Goal: Task Accomplishment & Management: Manage account settings

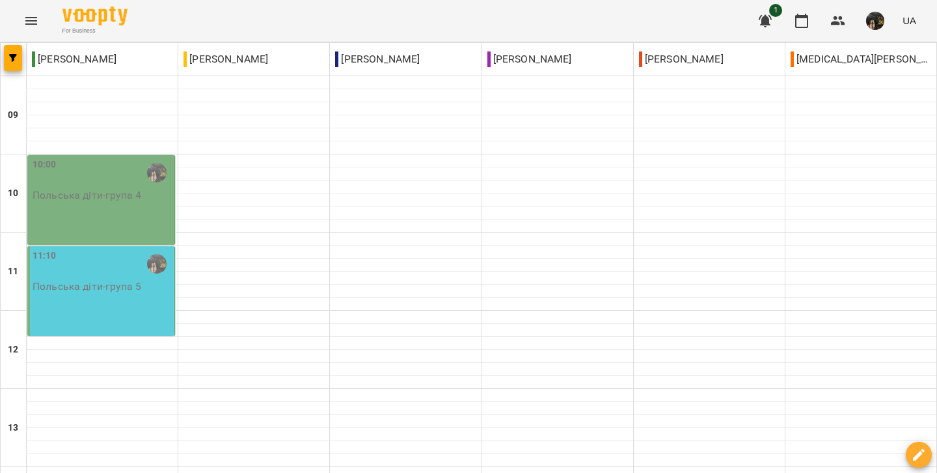
click at [117, 302] on div "11:10 [DEMOGRAPHIC_DATA] діти - група 5" at bounding box center [101, 291] width 148 height 90
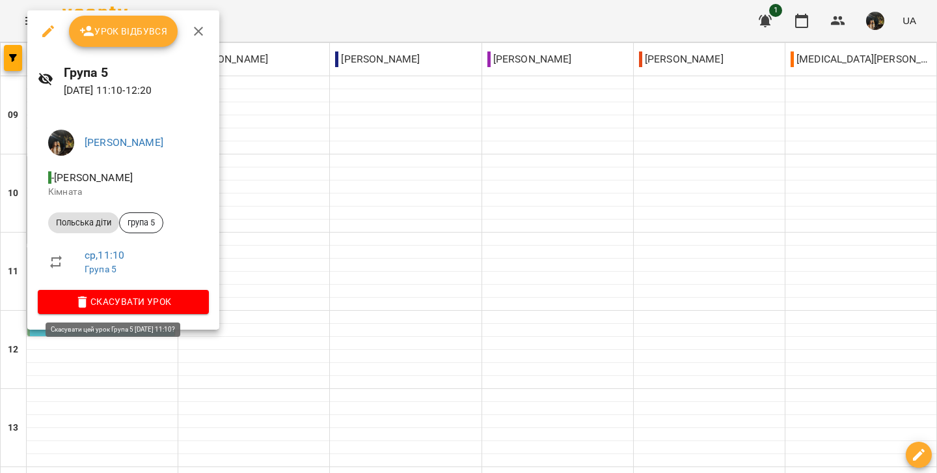
click at [125, 301] on span "Скасувати Урок" at bounding box center [123, 302] width 150 height 16
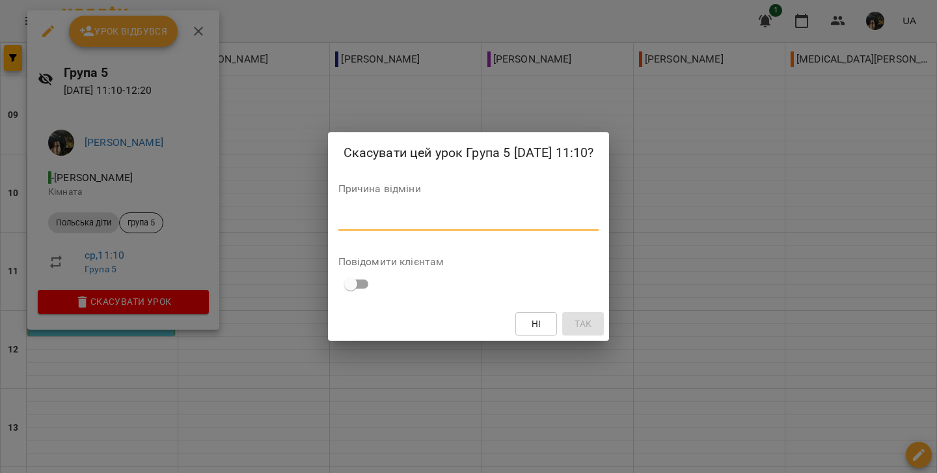
click at [338, 223] on textarea at bounding box center [468, 220] width 261 height 12
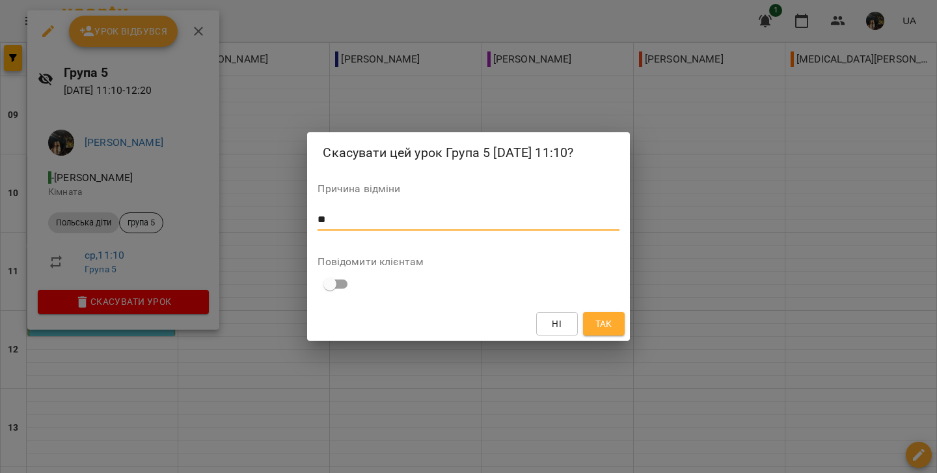
type textarea "*"
type textarea "**********"
click at [607, 322] on span "Так" at bounding box center [604, 324] width 17 height 16
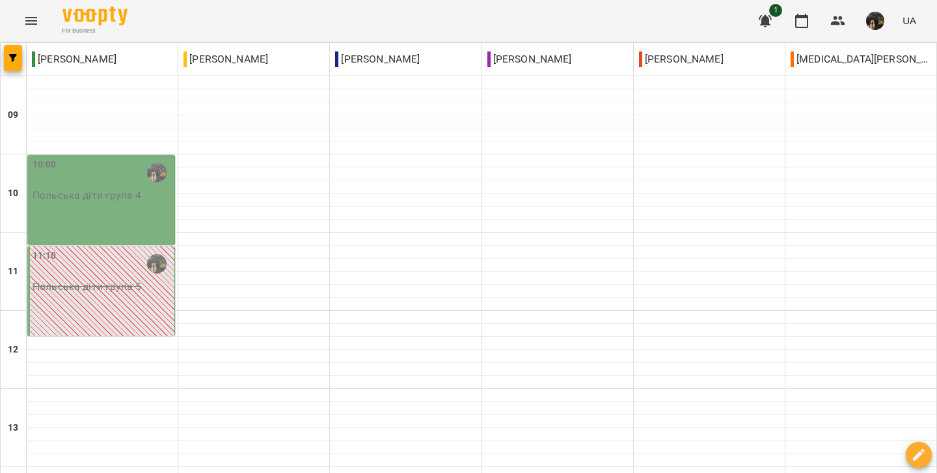
click at [124, 186] on div "10:00" at bounding box center [102, 173] width 139 height 30
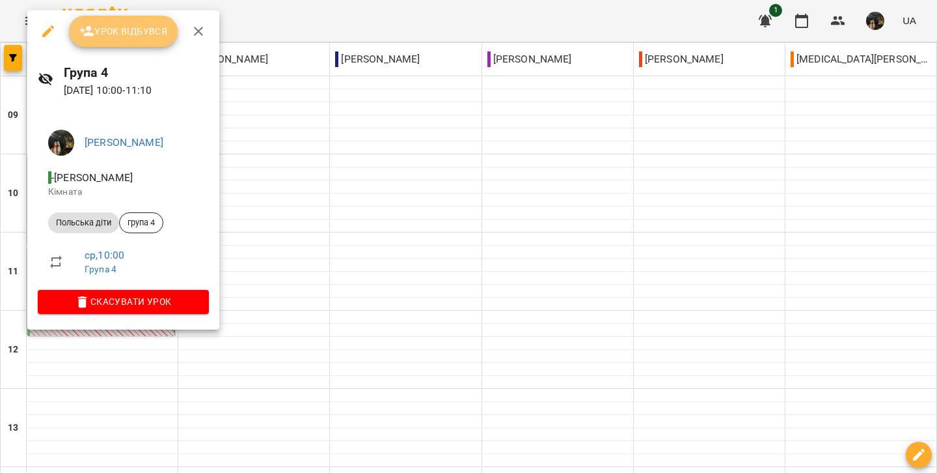
click at [98, 34] on span "Урок відбувся" at bounding box center [123, 31] width 89 height 16
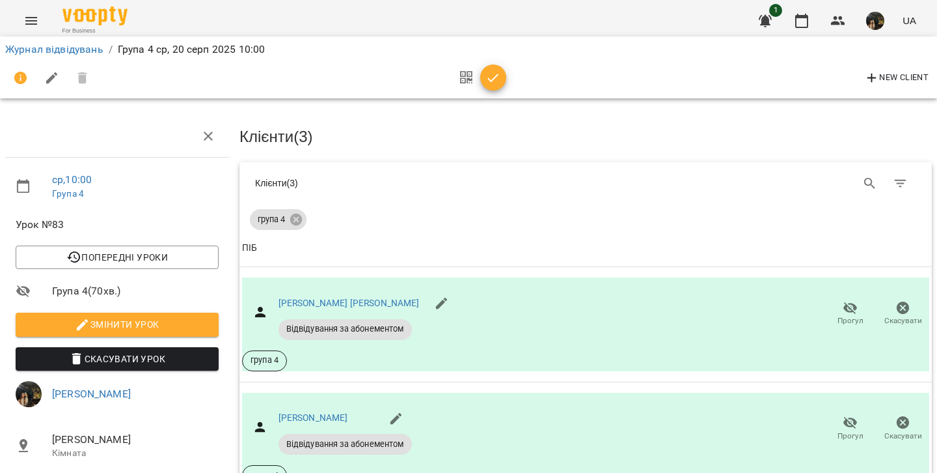
click at [491, 75] on icon "button" at bounding box center [494, 78] width 16 height 16
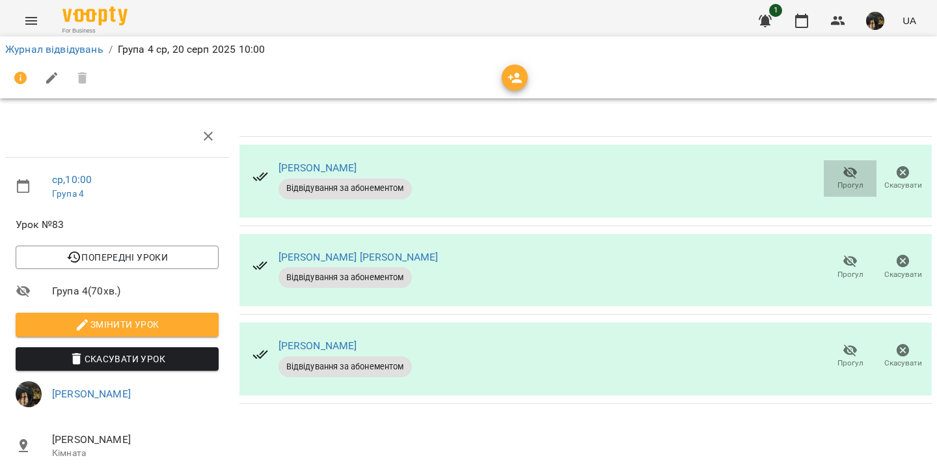
click at [853, 172] on span "Прогул" at bounding box center [850, 178] width 37 height 26
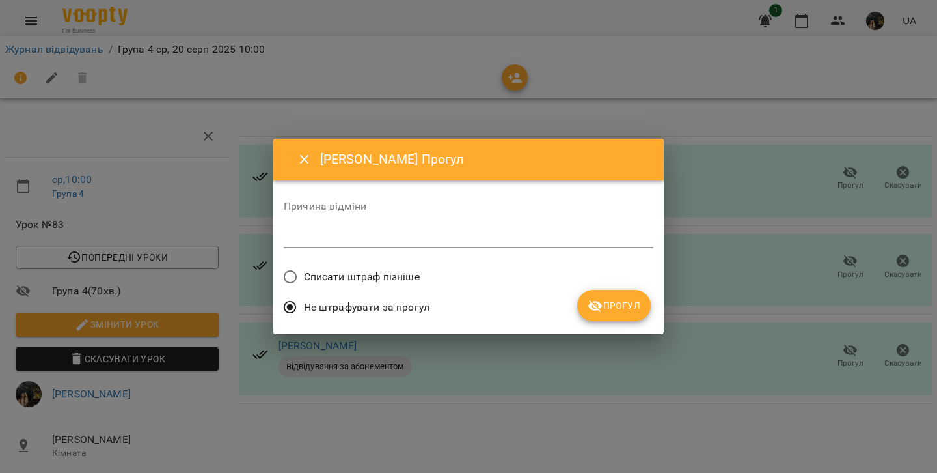
click at [616, 299] on span "Прогул" at bounding box center [614, 305] width 53 height 16
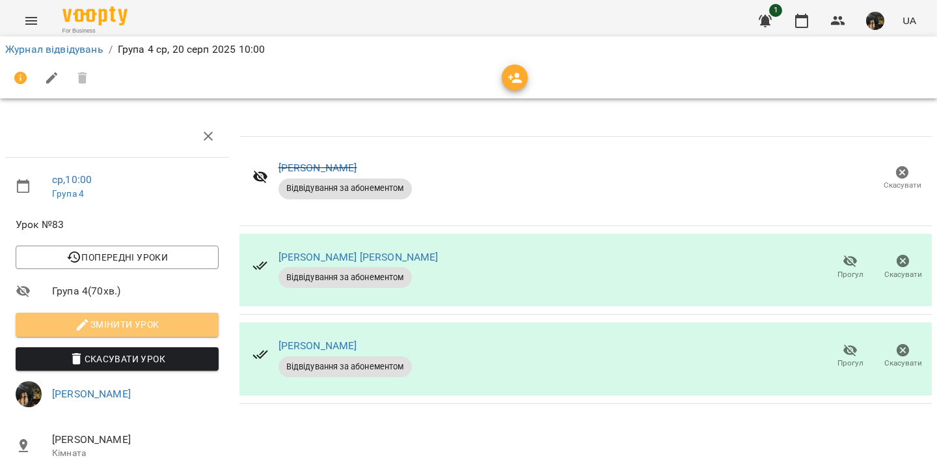
click at [169, 320] on span "Змінити урок" at bounding box center [117, 324] width 182 height 16
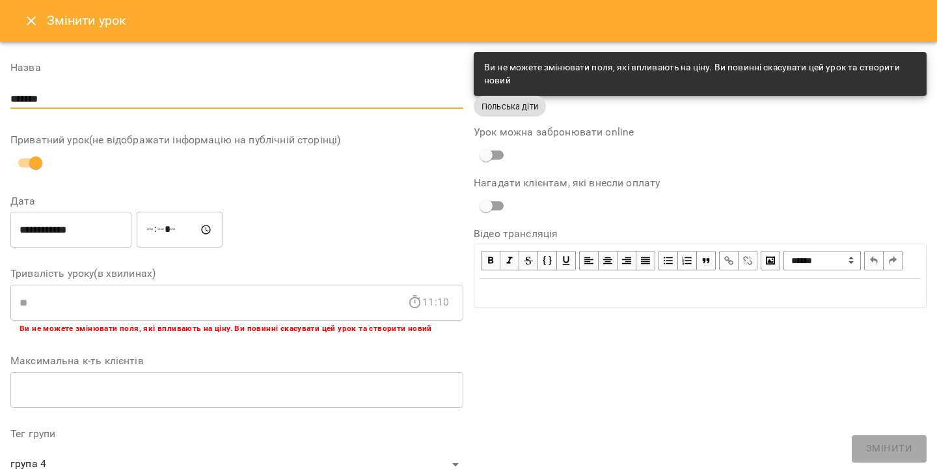
drag, startPoint x: 98, startPoint y: 97, endPoint x: 50, endPoint y: 98, distance: 48.2
click at [50, 98] on input "*******" at bounding box center [236, 99] width 453 height 21
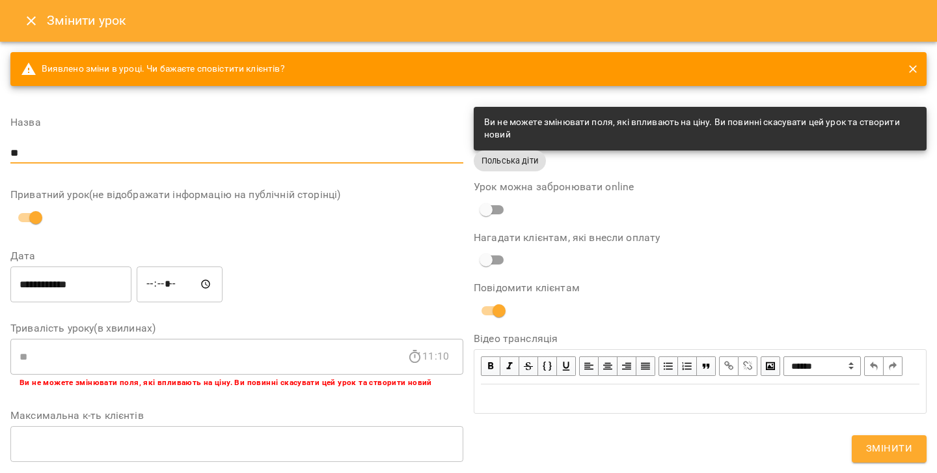
type input "*"
type input "*****"
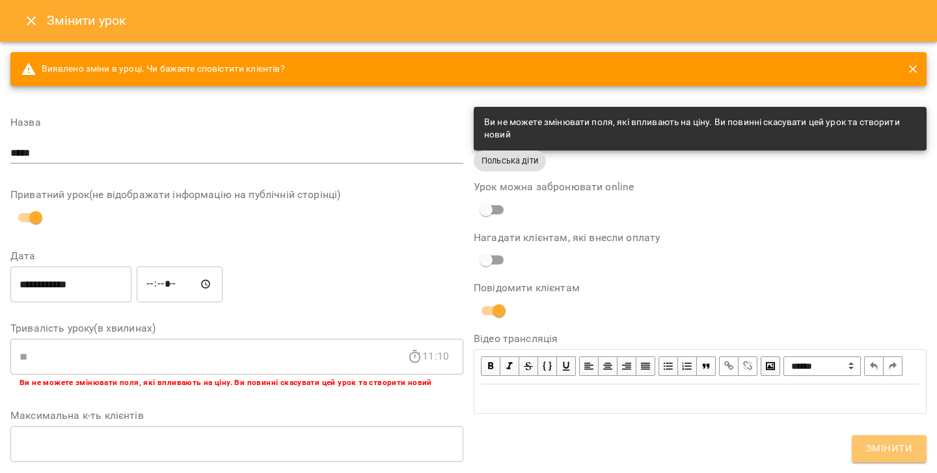
click at [873, 447] on span "Змінити" at bounding box center [889, 448] width 46 height 17
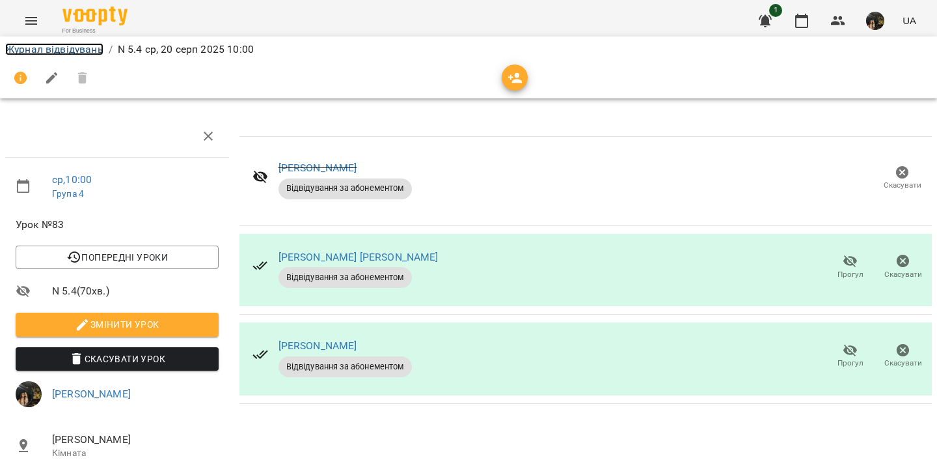
click at [51, 53] on link "Журнал відвідувань" at bounding box center [54, 49] width 98 height 12
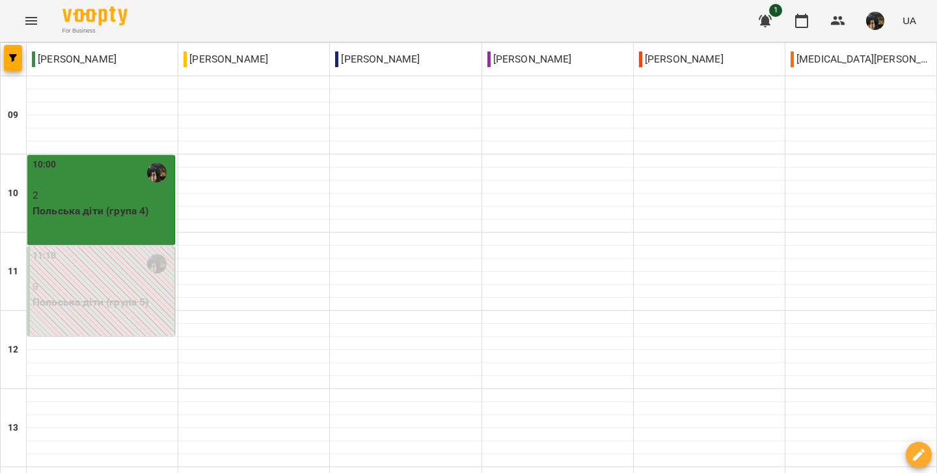
click at [102, 214] on p "Польська діти (група 4)" at bounding box center [102, 211] width 139 height 16
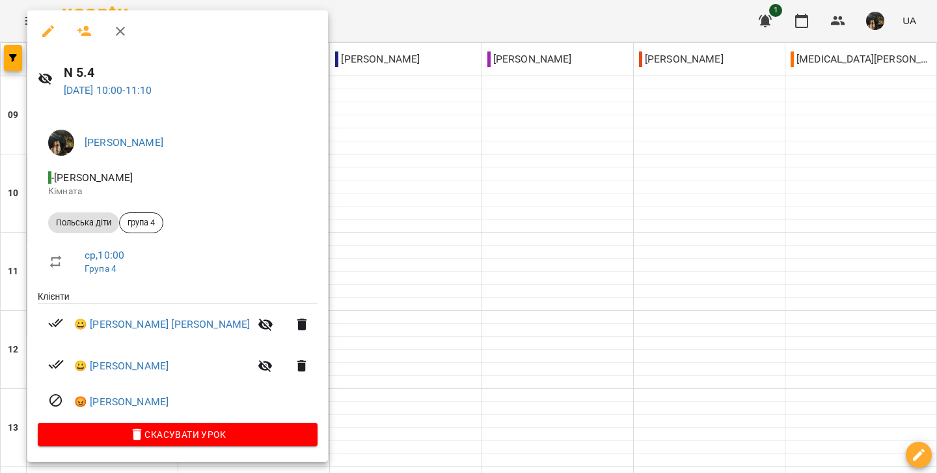
click at [117, 15] on div at bounding box center [177, 31] width 301 height 42
click at [121, 31] on icon "button" at bounding box center [120, 31] width 9 height 9
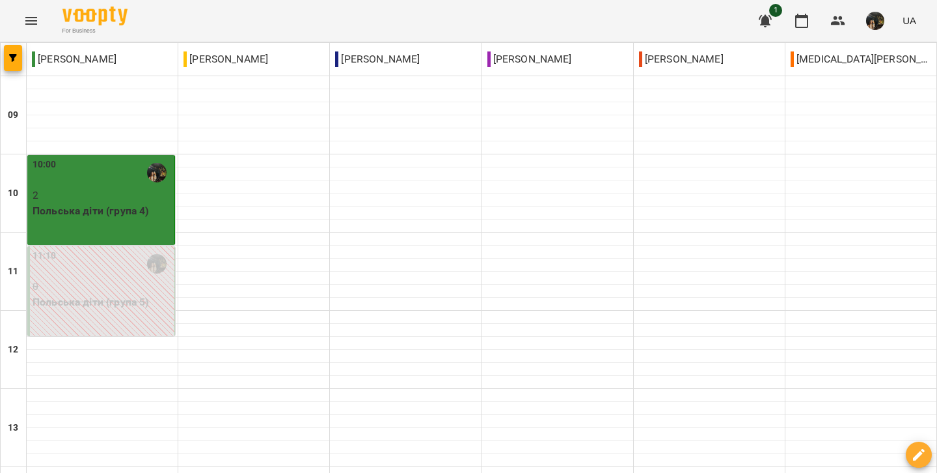
click at [96, 222] on div "10:00 2 [DEMOGRAPHIC_DATA] діти (група 4)" at bounding box center [101, 200] width 148 height 90
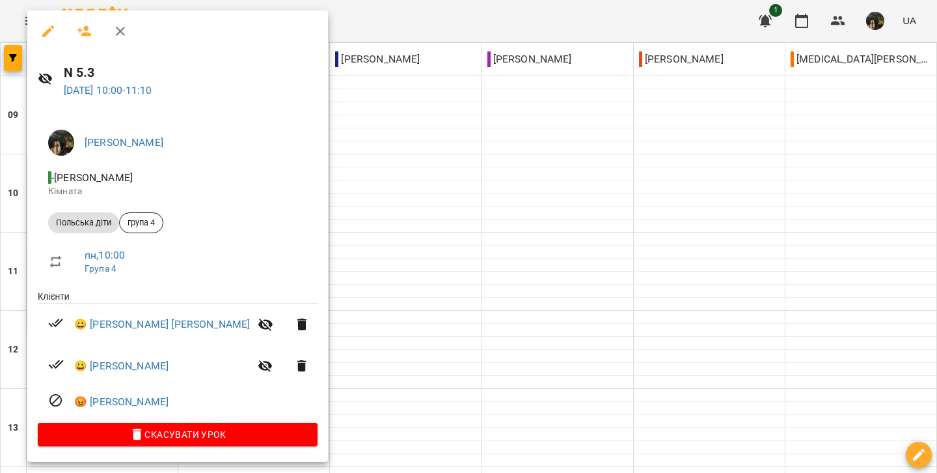
click at [117, 31] on icon "button" at bounding box center [121, 31] width 16 height 16
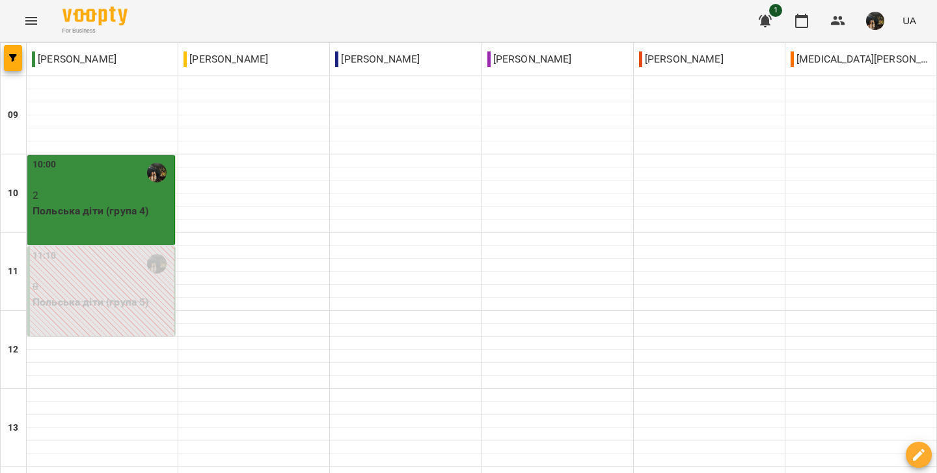
click at [145, 214] on p "Польська діти (група 4)" at bounding box center [102, 211] width 139 height 16
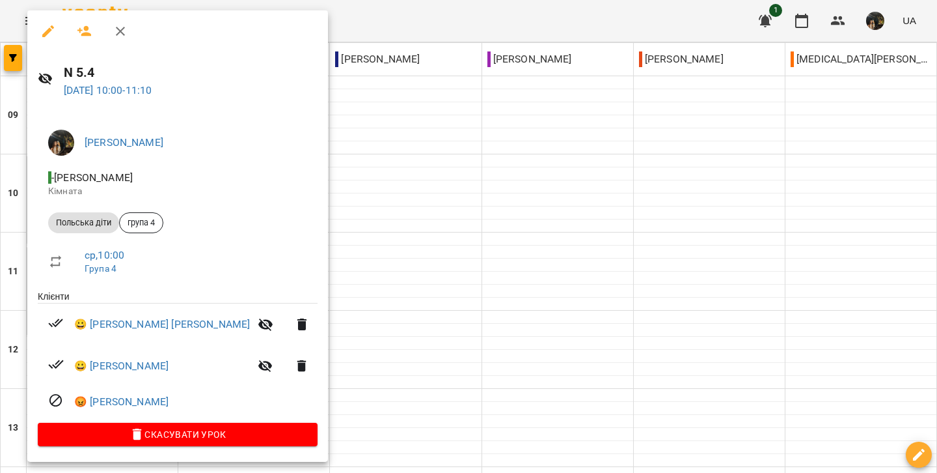
click at [120, 25] on icon "button" at bounding box center [121, 31] width 16 height 16
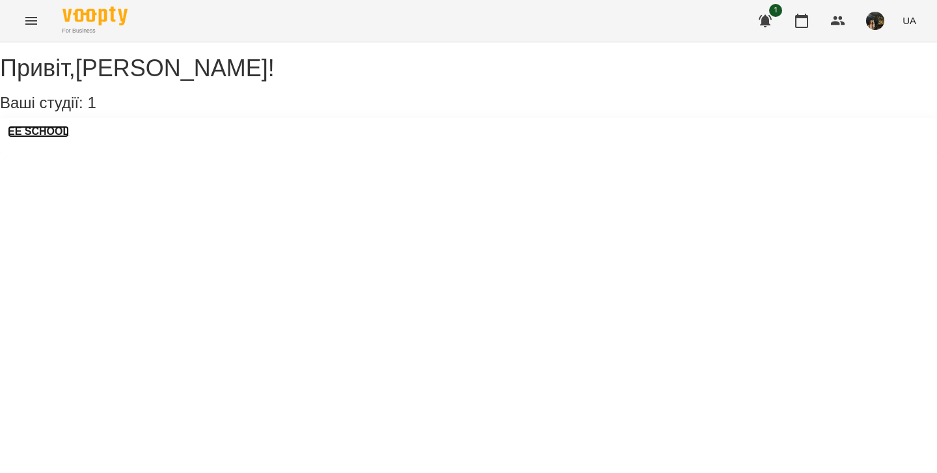
click at [64, 137] on h3 "EE SCHOOL" at bounding box center [38, 132] width 61 height 12
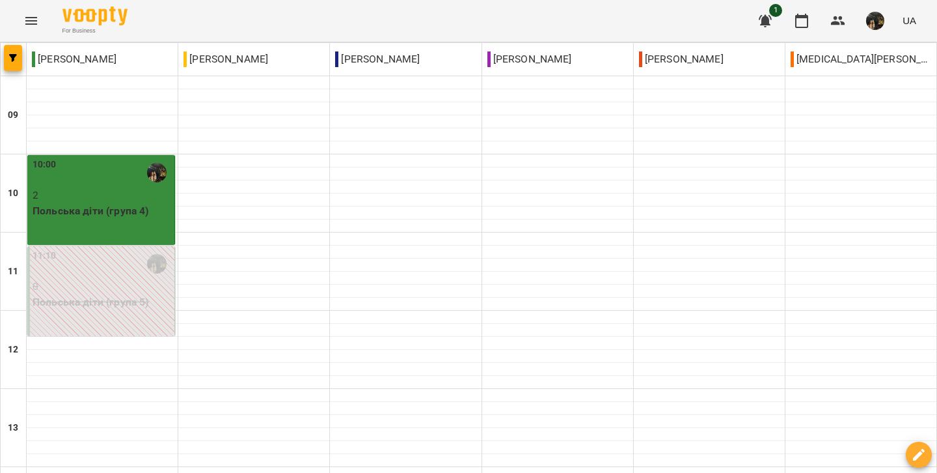
click at [99, 216] on p "Польська діти (група 4)" at bounding box center [102, 211] width 139 height 16
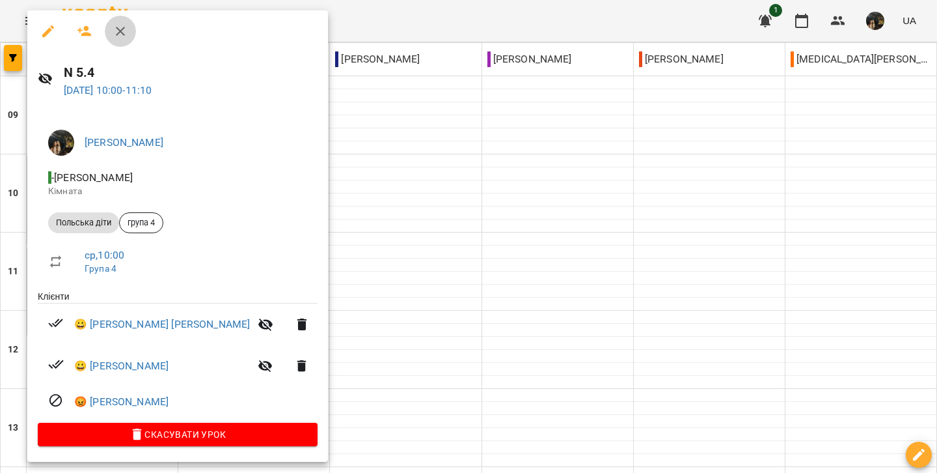
click at [125, 27] on icon "button" at bounding box center [121, 31] width 16 height 16
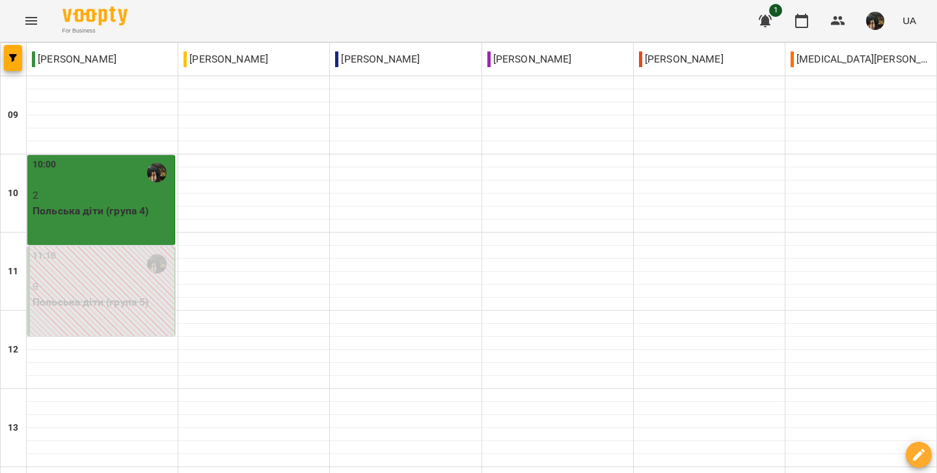
click at [103, 237] on div "10:00 2 [DEMOGRAPHIC_DATA] діти (група 4)" at bounding box center [101, 200] width 148 height 90
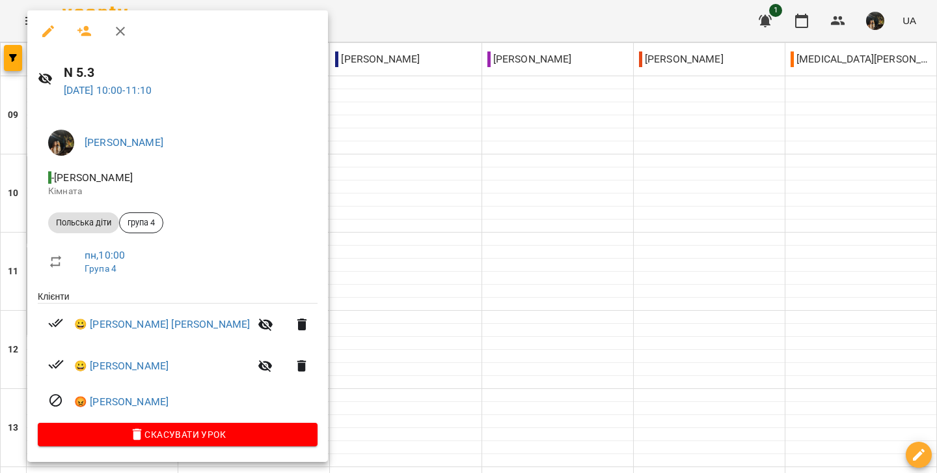
click at [121, 31] on icon "button" at bounding box center [120, 31] width 9 height 9
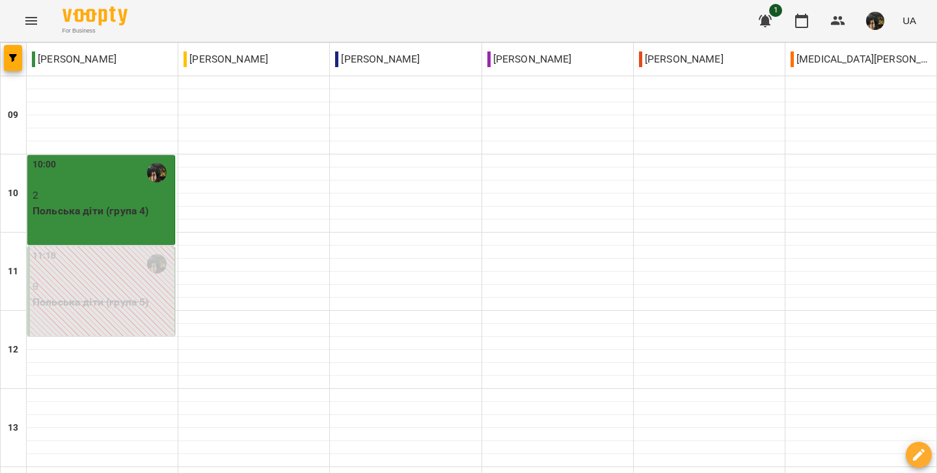
click at [144, 212] on p "Польська діти (група 4)" at bounding box center [102, 211] width 139 height 16
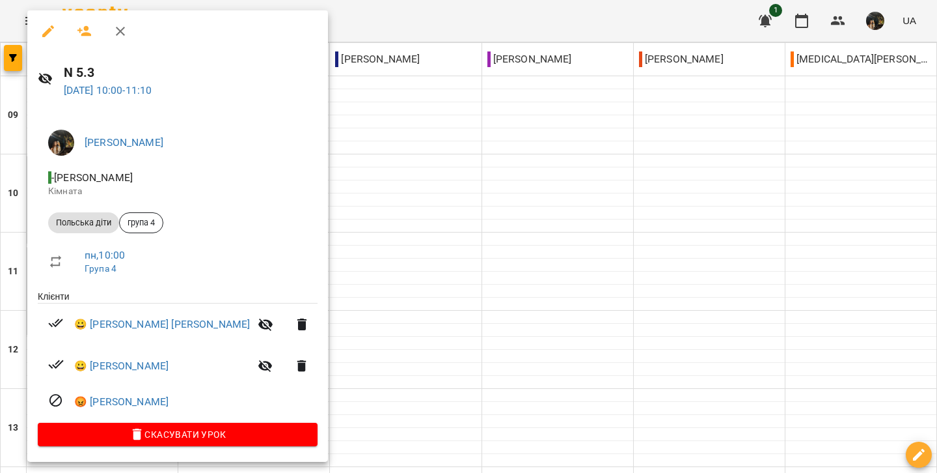
click at [119, 30] on icon "button" at bounding box center [120, 31] width 9 height 9
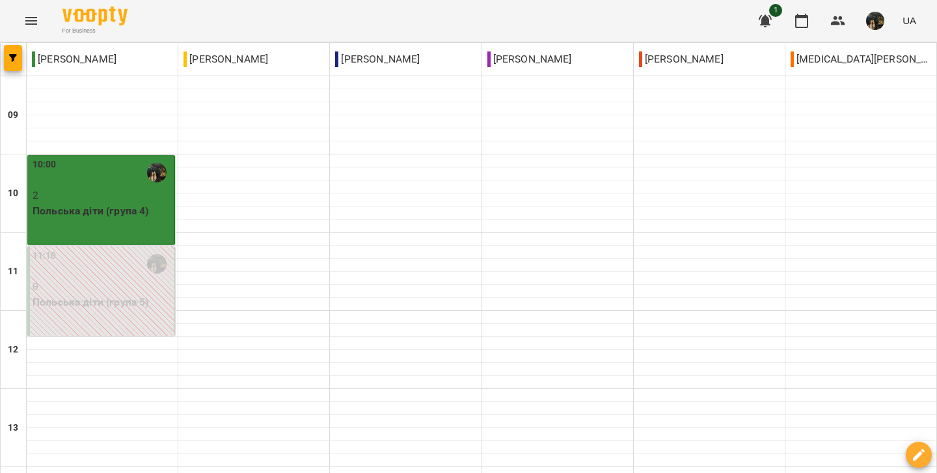
click at [114, 190] on p "2" at bounding box center [102, 195] width 139 height 16
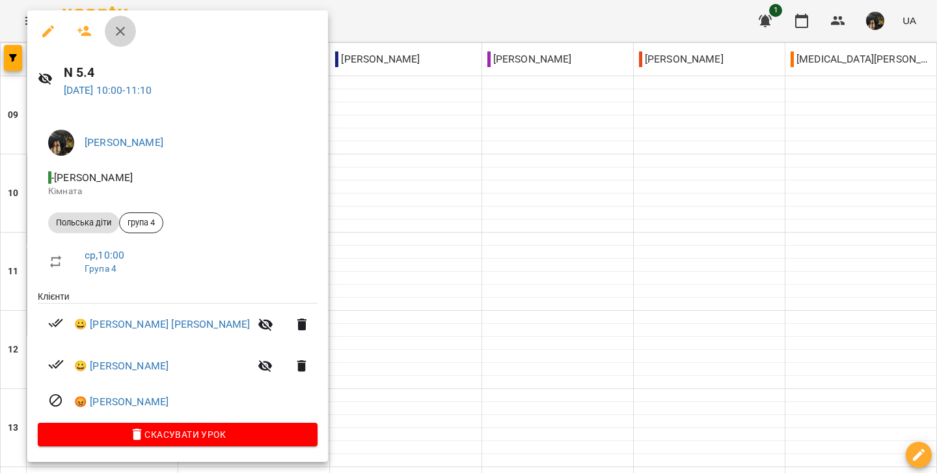
click at [126, 31] on icon "button" at bounding box center [121, 31] width 16 height 16
